Goal: Task Accomplishment & Management: Complete application form

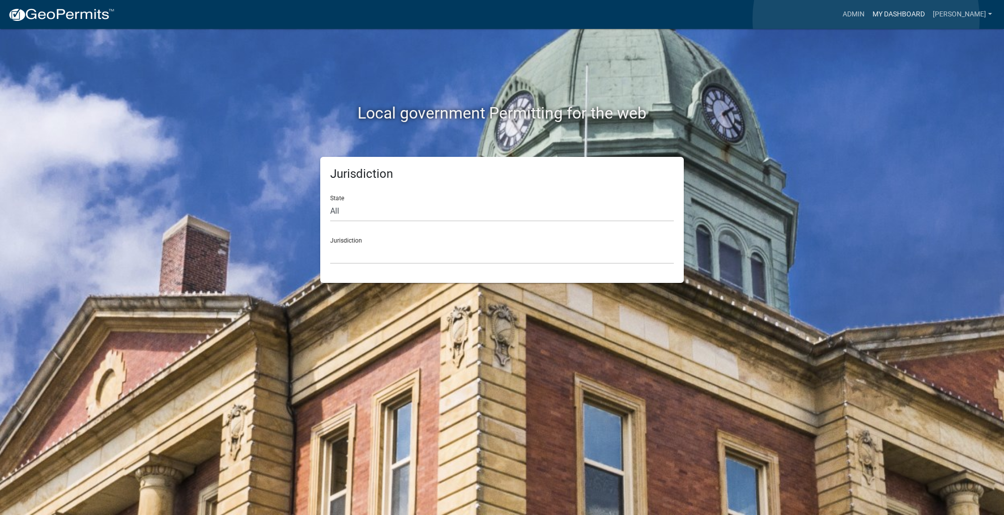
click at [868, 19] on link "My Dashboard" at bounding box center [898, 14] width 60 height 19
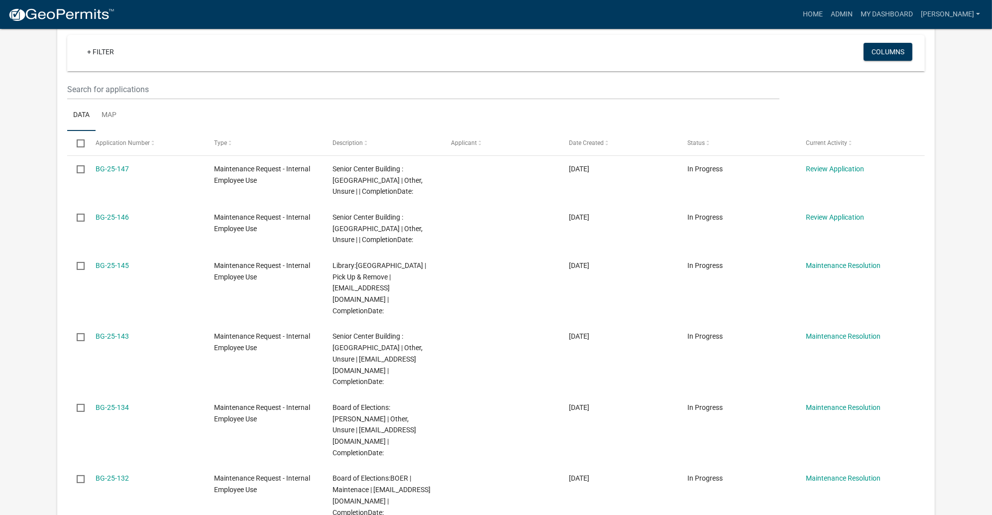
scroll to position [255, 0]
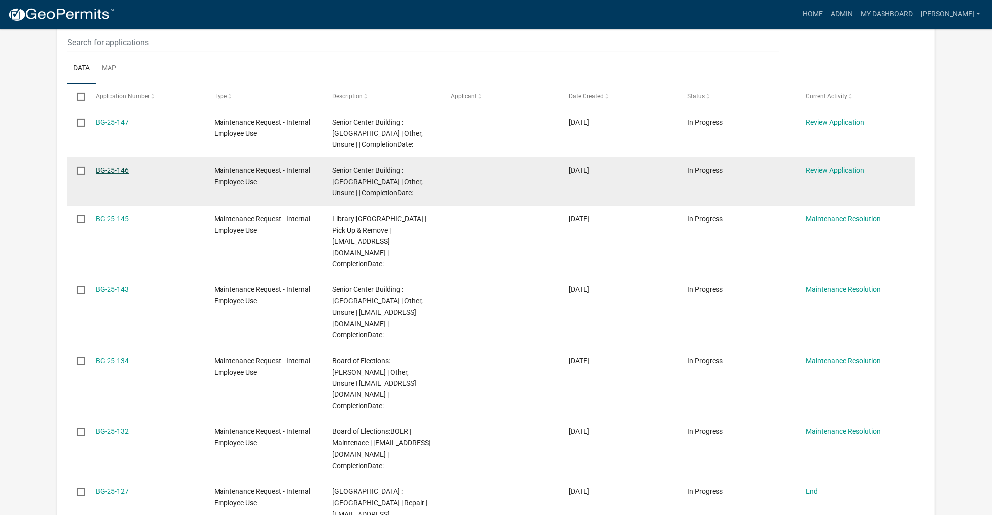
click at [129, 174] on link "BG-25-146" at bounding box center [112, 170] width 33 height 8
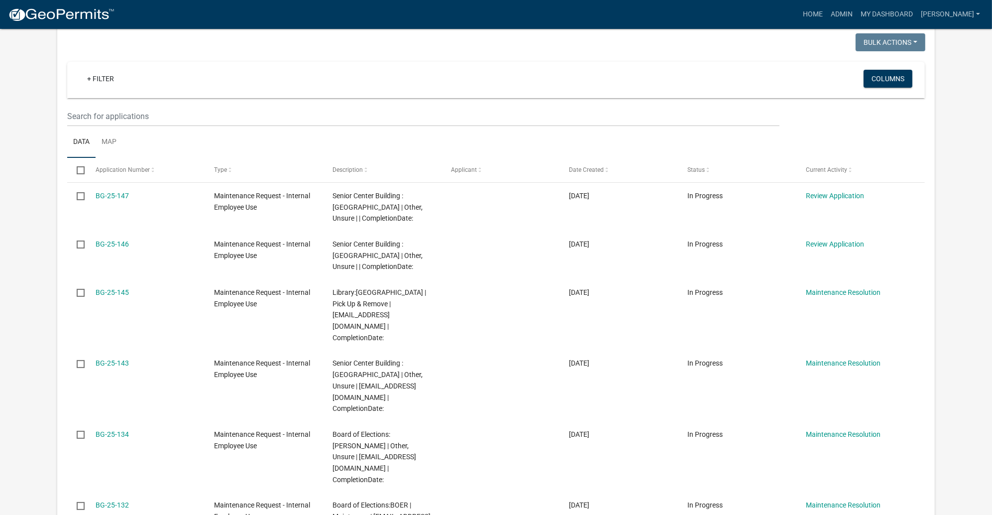
scroll to position [299, 0]
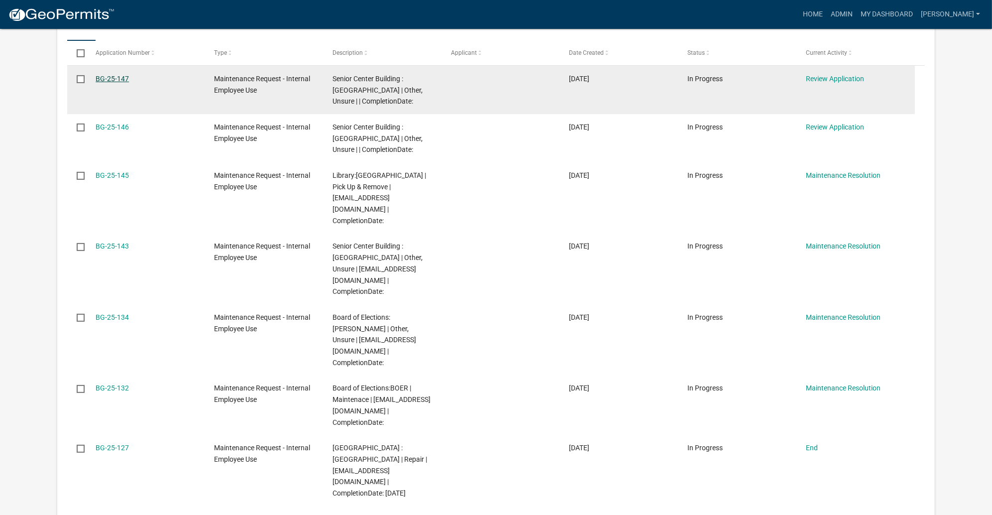
click at [129, 83] on link "BG-25-147" at bounding box center [112, 79] width 33 height 8
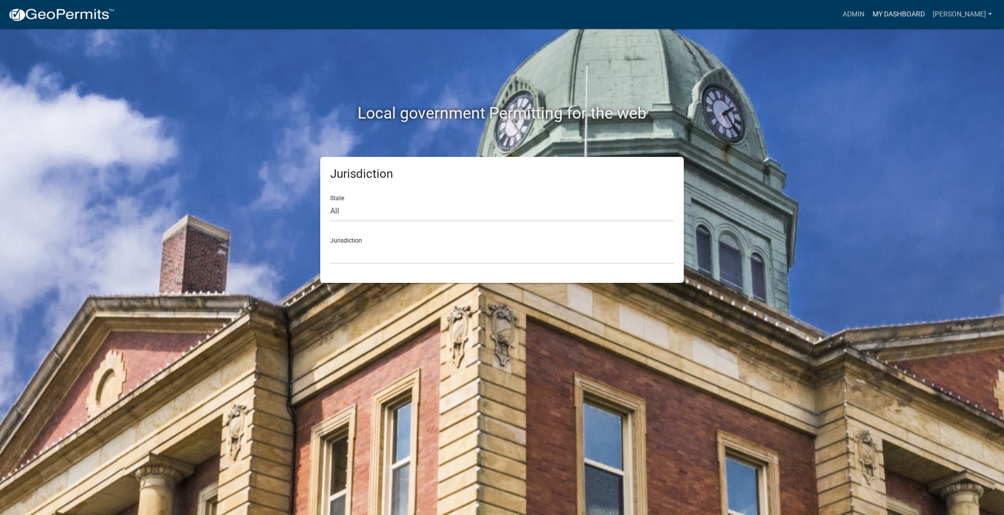
click at [886, 14] on link "My Dashboard" at bounding box center [898, 14] width 60 height 19
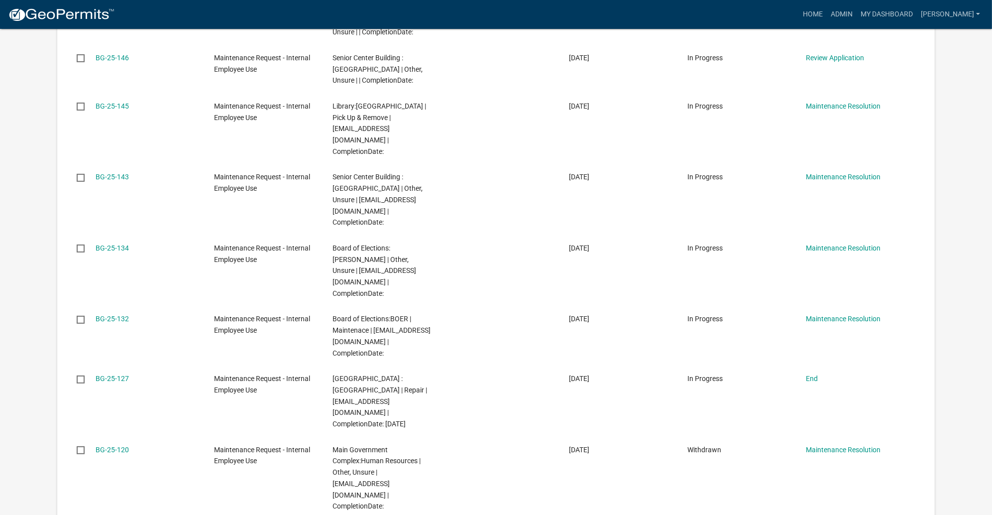
scroll to position [373, 0]
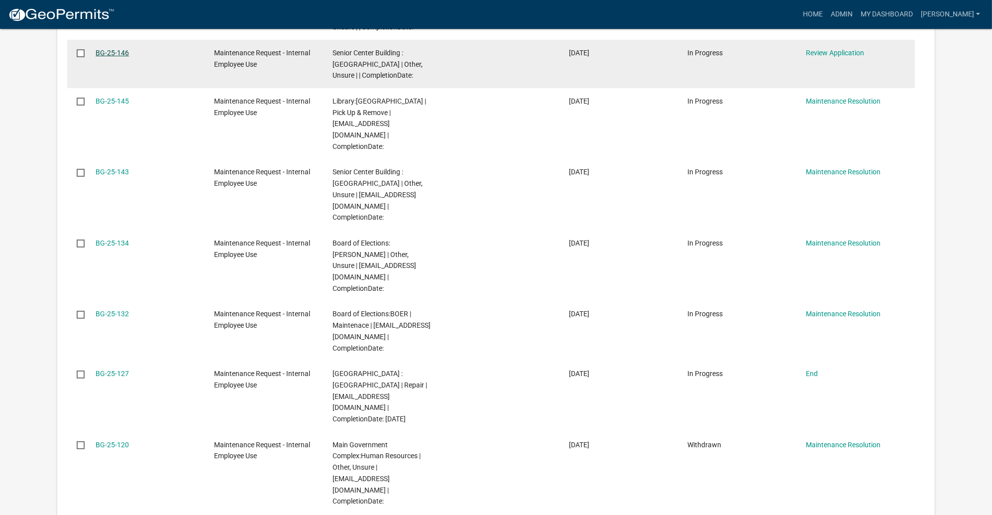
click at [129, 57] on link "BG-25-146" at bounding box center [112, 53] width 33 height 8
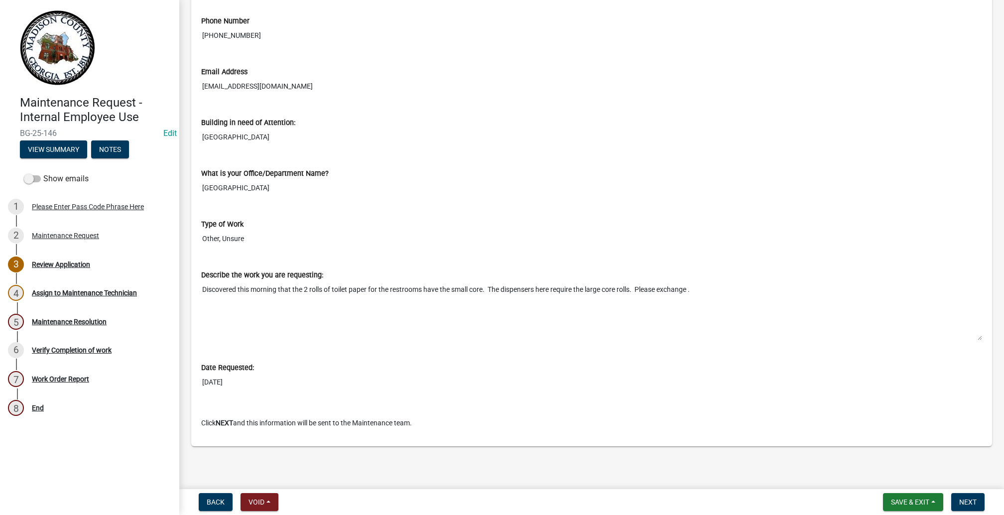
scroll to position [695, 0]
click at [959, 498] on span "Next" at bounding box center [967, 502] width 17 height 8
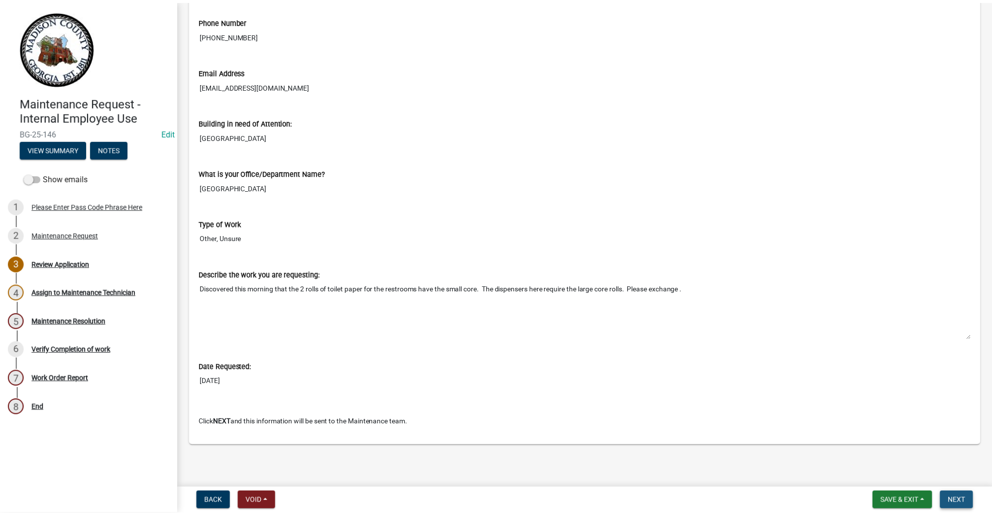
scroll to position [0, 0]
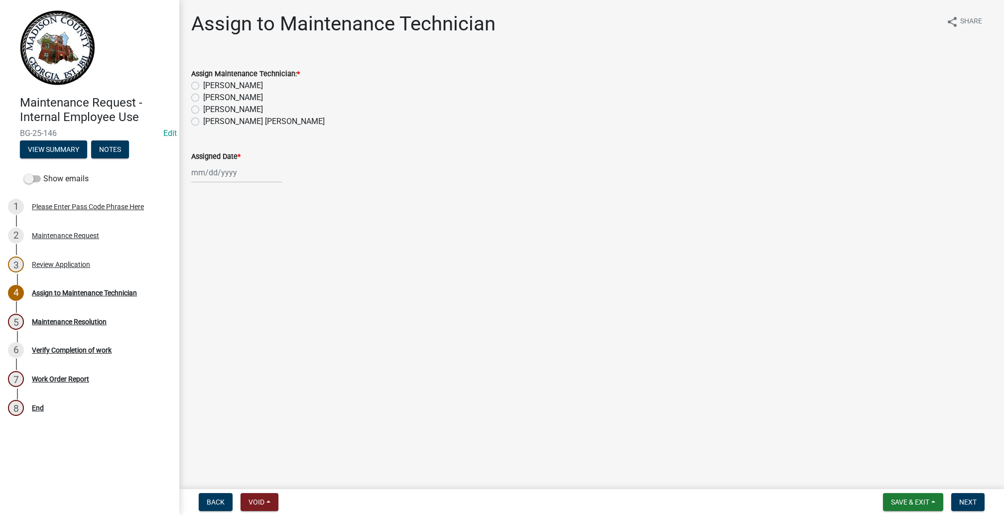
click at [204, 104] on label "Nell McDaniel" at bounding box center [233, 98] width 60 height 12
click at [204, 98] on input "Nell McDaniel" at bounding box center [206, 95] width 6 height 6
radio input "true"
click at [205, 183] on div at bounding box center [236, 172] width 91 height 20
select select "10"
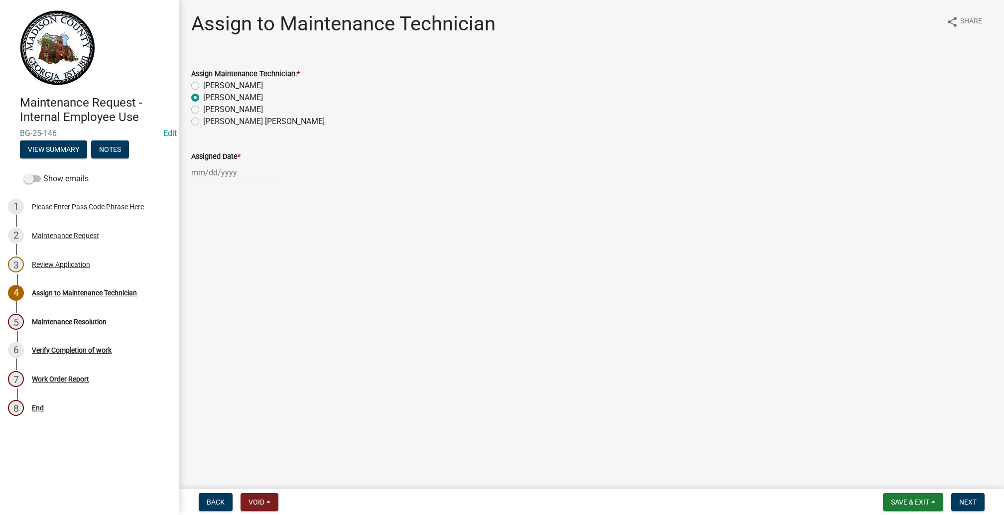
select select "2025"
click at [241, 288] on div "15" at bounding box center [233, 280] width 16 height 16
type input "10/15/2025"
click at [959, 498] on span "Next" at bounding box center [967, 502] width 17 height 8
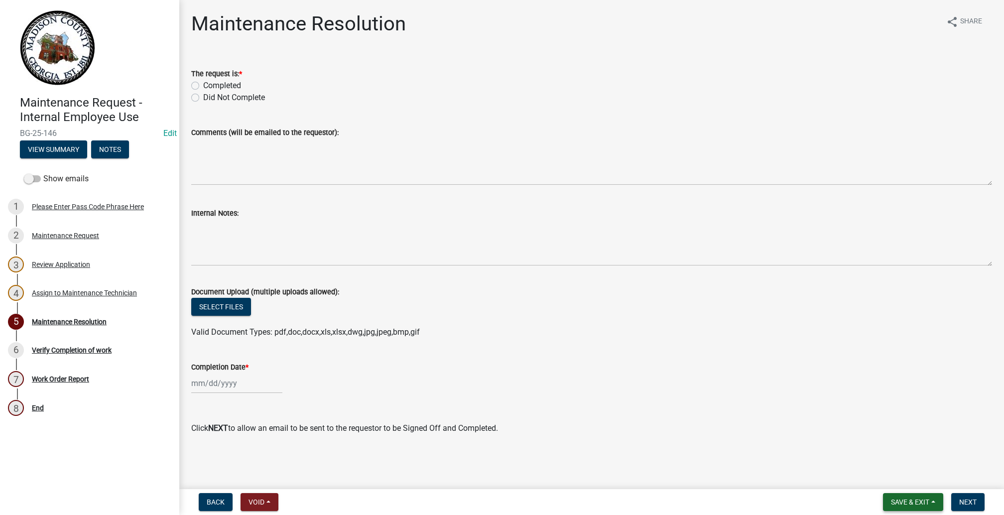
click at [883, 493] on button "Save & Exit" at bounding box center [913, 502] width 60 height 18
click at [863, 462] on button "Save & Exit" at bounding box center [903, 467] width 80 height 24
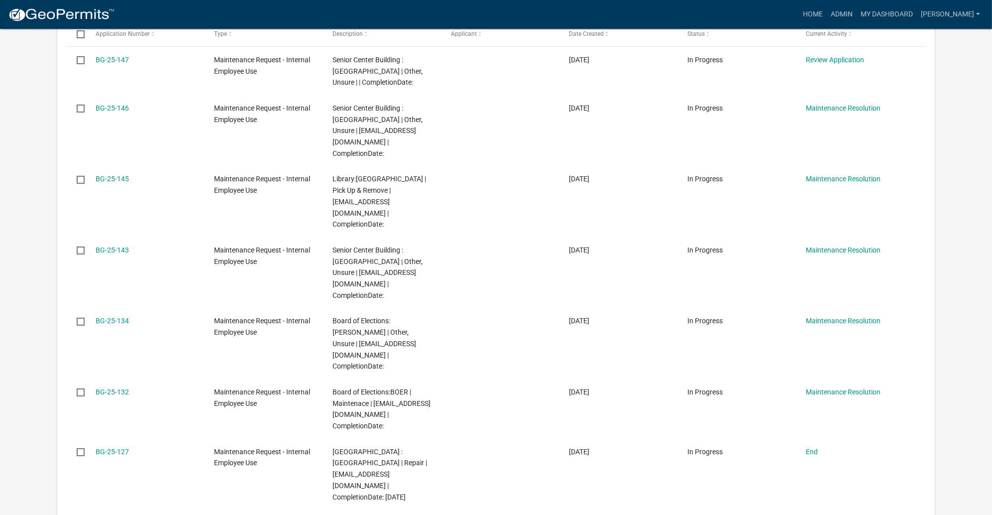
scroll to position [373, 0]
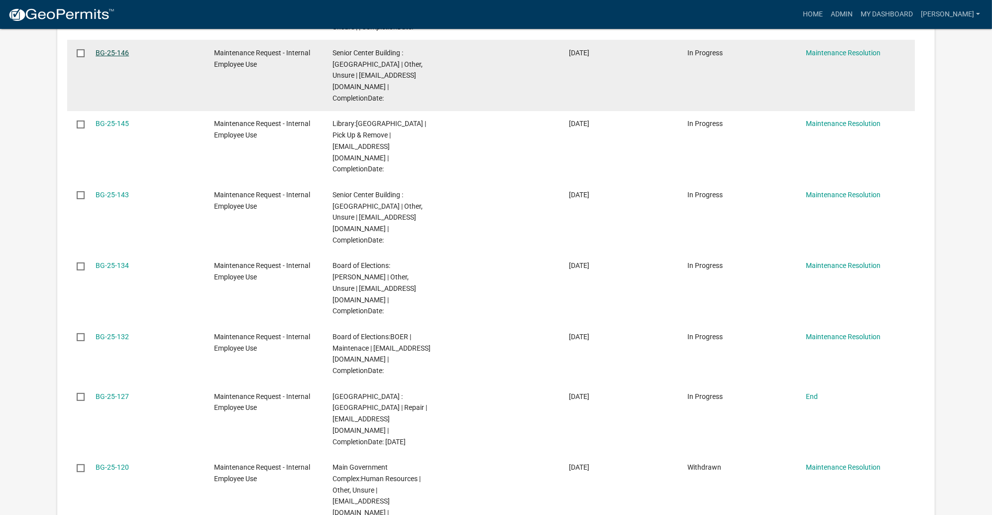
click at [129, 57] on link "BG-25-146" at bounding box center [112, 53] width 33 height 8
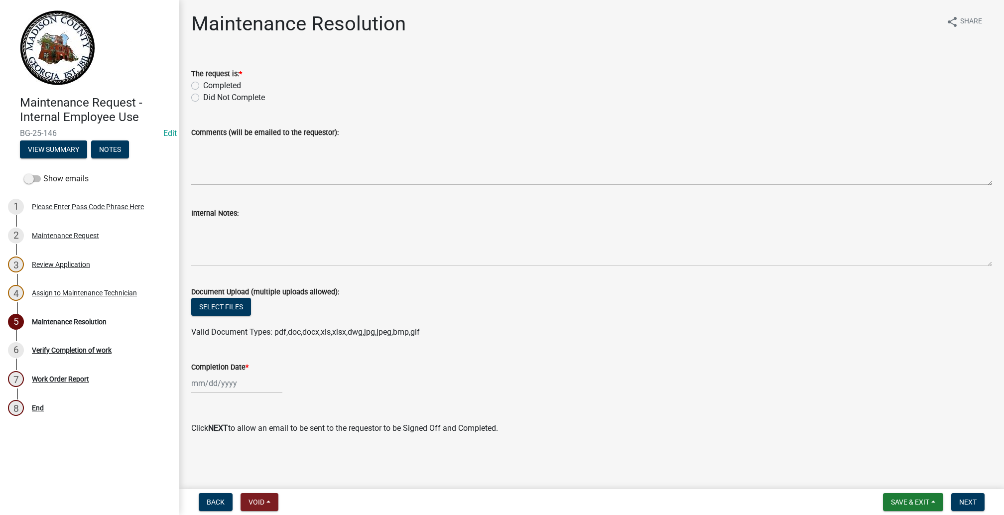
click at [209, 92] on div "Completed" at bounding box center [591, 86] width 801 height 12
click at [207, 92] on label "Completed" at bounding box center [222, 86] width 38 height 12
click at [207, 86] on input "Completed" at bounding box center [206, 83] width 6 height 6
radio input "true"
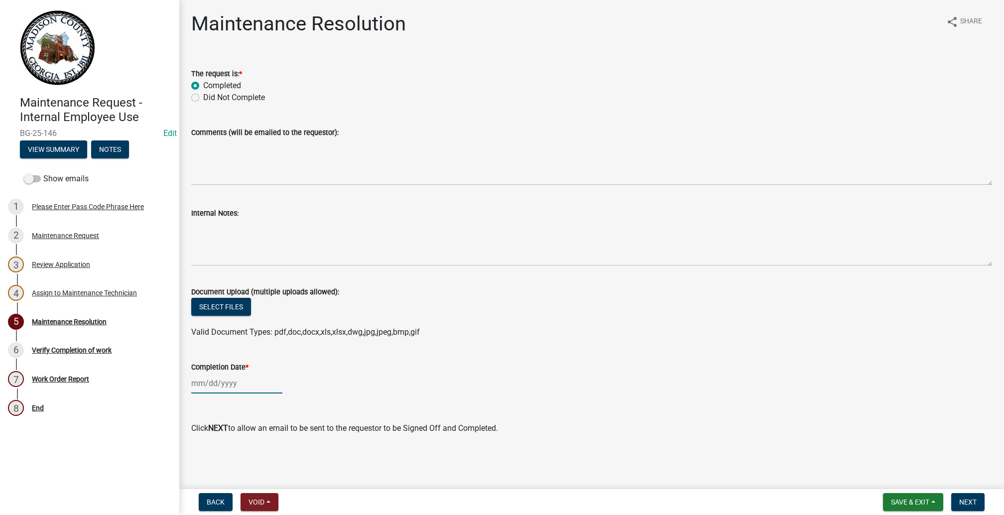
click at [209, 373] on div at bounding box center [236, 383] width 91 height 20
select select "10"
select select "2025"
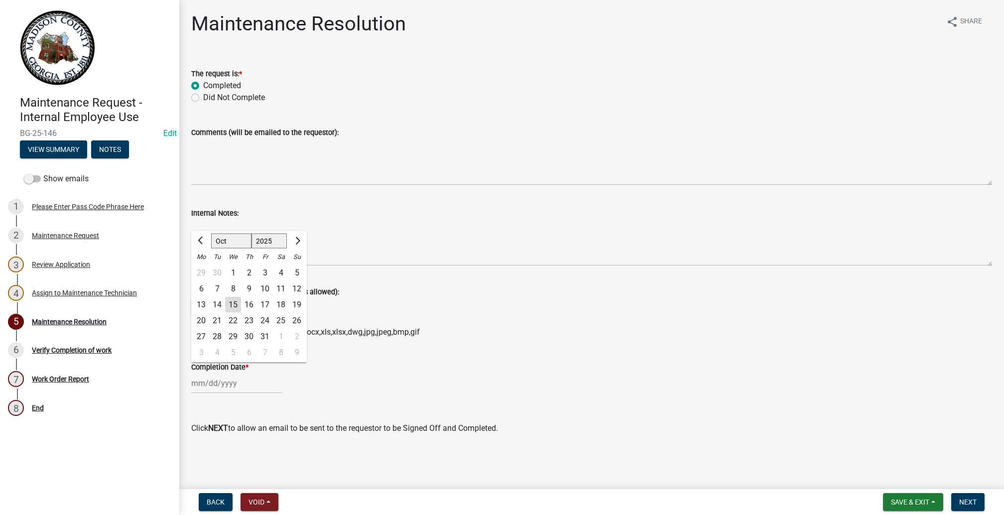
click at [241, 297] on div "15" at bounding box center [233, 305] width 16 height 16
type input "10/15/2025"
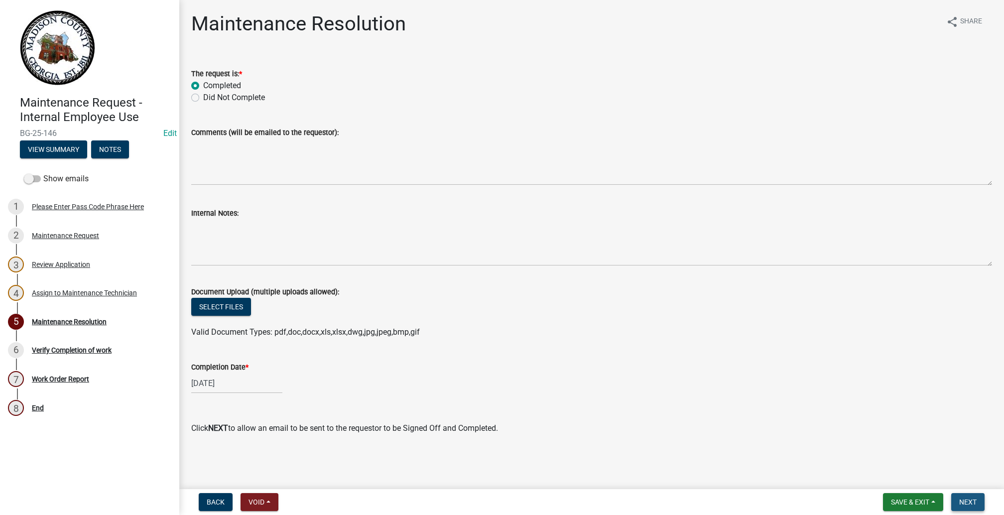
click at [954, 493] on button "Next" at bounding box center [967, 502] width 33 height 18
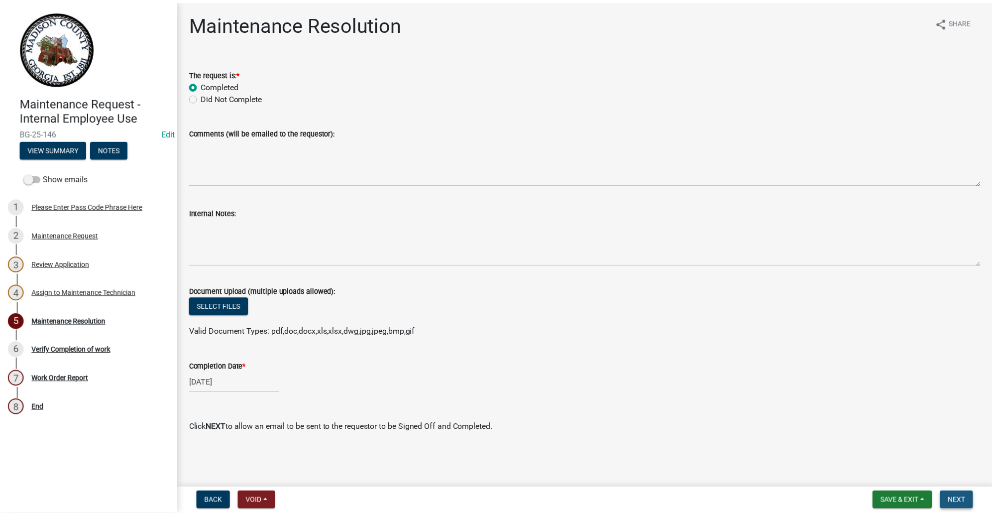
scroll to position [0, 0]
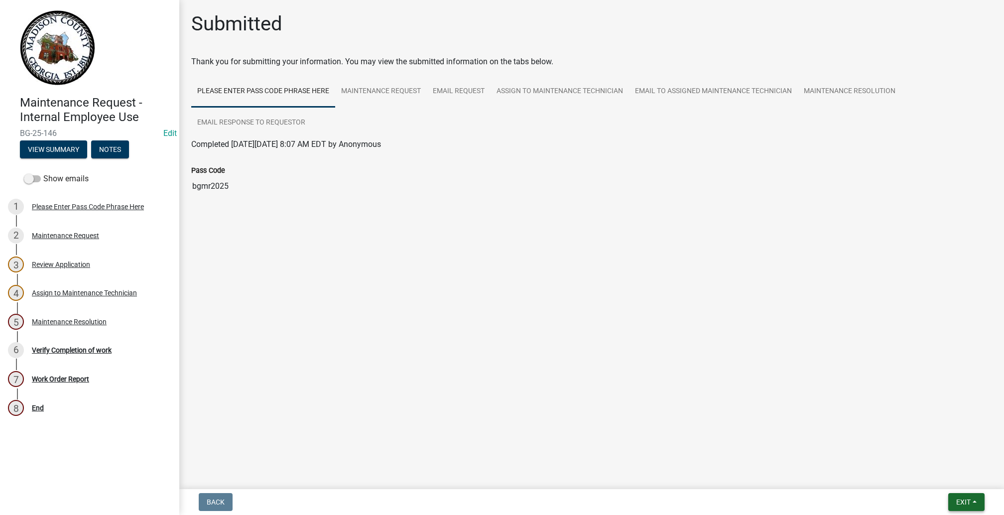
click at [963, 493] on button "Exit" at bounding box center [966, 502] width 36 height 18
click at [913, 459] on button "Save & Exit" at bounding box center [945, 467] width 80 height 24
